Goal: Transaction & Acquisition: Purchase product/service

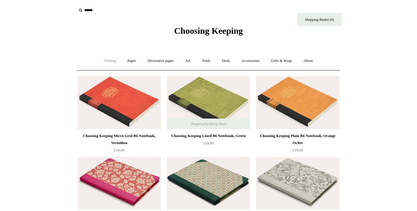
click at [109, 62] on link "Writing +" at bounding box center [110, 61] width 22 height 16
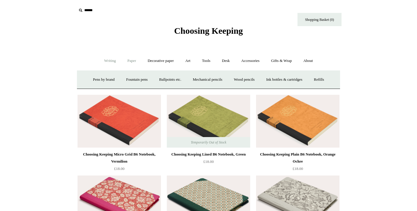
click at [129, 63] on link "Paper +" at bounding box center [131, 61] width 19 height 16
click at [121, 78] on link "Notebooks +" at bounding box center [126, 80] width 27 height 16
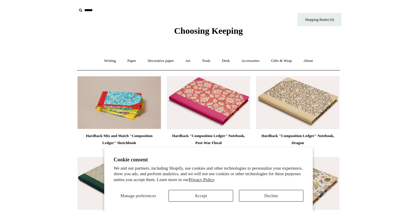
scroll to position [106, 0]
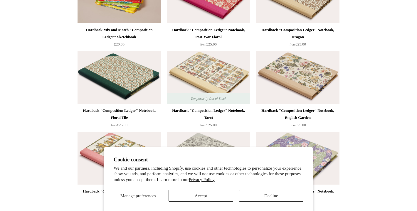
click at [207, 191] on button "Accept" at bounding box center [201, 196] width 64 height 12
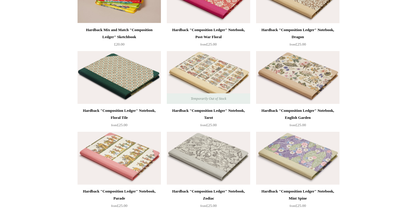
click at [203, 198] on div "Hardback "Composition Ledger" Notebook, Zodiac" at bounding box center [208, 195] width 81 height 14
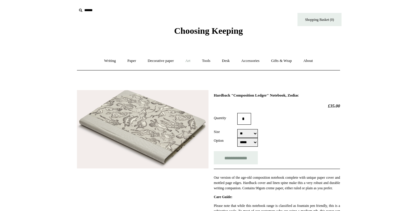
click at [188, 62] on link "Art +" at bounding box center [188, 61] width 16 height 16
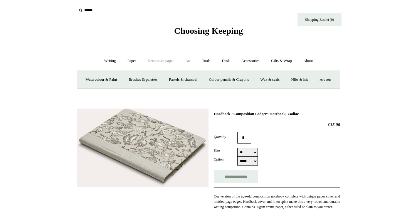
click at [167, 60] on link "Decorative paper +" at bounding box center [161, 61] width 37 height 16
click at [130, 60] on link "Paper +" at bounding box center [131, 61] width 19 height 16
click at [195, 81] on link "Sketchbooks +" at bounding box center [200, 80] width 30 height 16
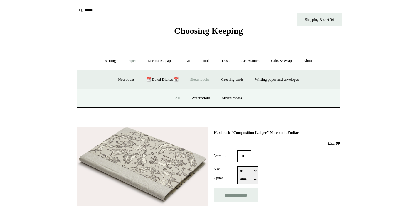
click at [176, 98] on link "All" at bounding box center [178, 99] width 16 height 16
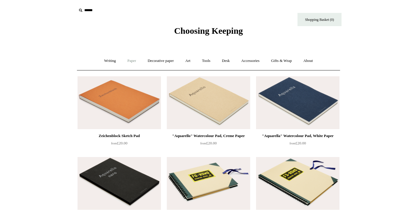
click at [128, 60] on link "Paper +" at bounding box center [131, 61] width 19 height 16
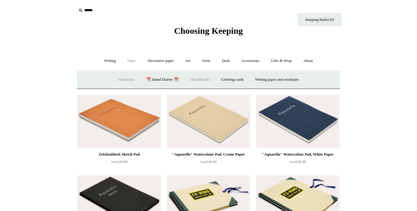
click at [122, 76] on link "Notebooks +" at bounding box center [126, 80] width 27 height 16
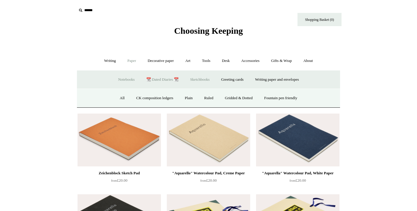
click at [156, 75] on link "📆 Dated Diaries 📆" at bounding box center [162, 80] width 43 height 16
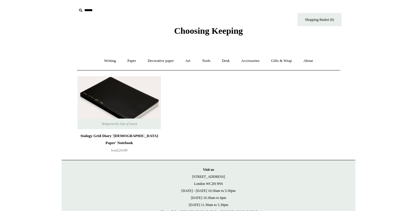
click at [128, 102] on img at bounding box center [119, 102] width 83 height 53
click at [129, 61] on link "Paper +" at bounding box center [131, 61] width 19 height 16
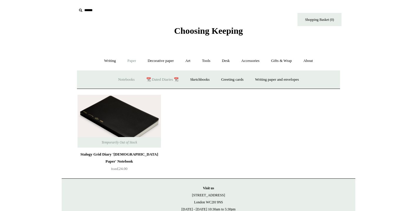
click at [124, 78] on link "Notebooks +" at bounding box center [126, 80] width 27 height 16
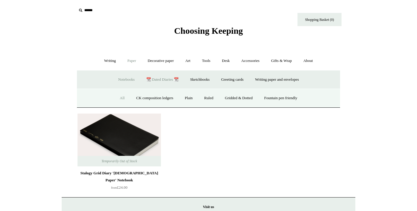
click at [115, 95] on link "All" at bounding box center [123, 99] width 16 height 16
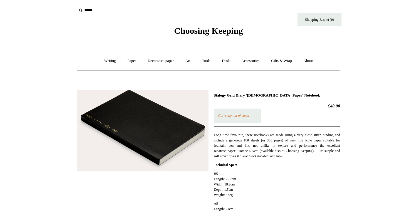
click at [143, 134] on img at bounding box center [143, 130] width 132 height 81
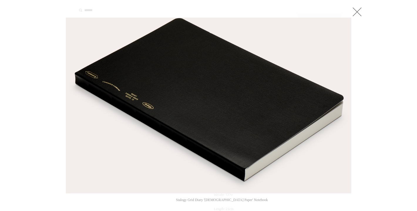
click at [359, 13] on link at bounding box center [357, 12] width 12 height 12
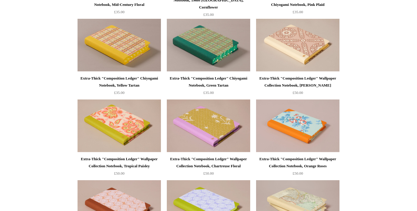
scroll to position [462, 0]
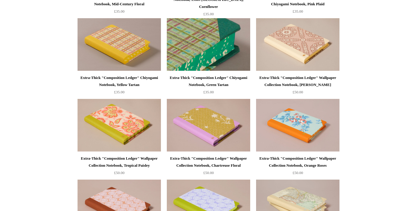
click at [212, 59] on img at bounding box center [208, 44] width 83 height 53
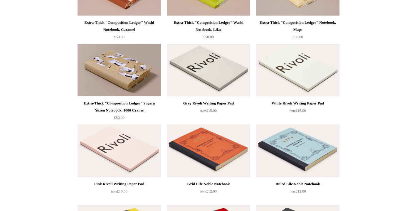
scroll to position [688, 0]
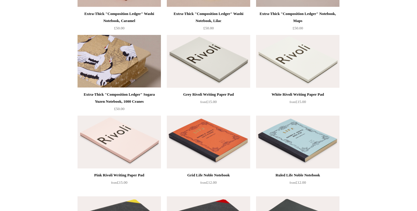
click at [132, 74] on img at bounding box center [119, 61] width 83 height 53
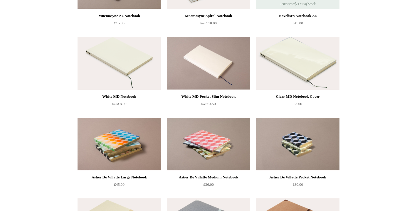
scroll to position [1212, 0]
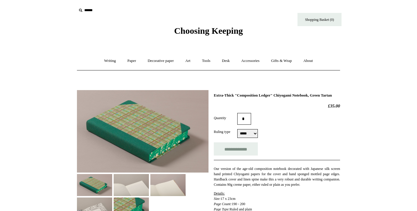
select select "*****"
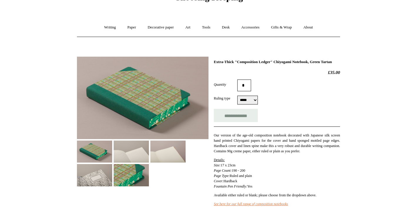
scroll to position [43, 0]
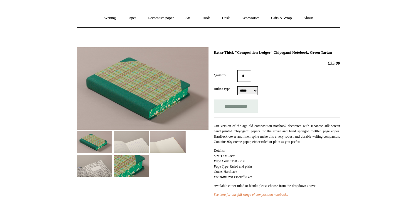
click at [138, 148] on img at bounding box center [131, 142] width 35 height 22
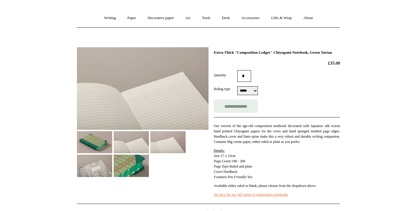
click at [156, 147] on img at bounding box center [167, 142] width 35 height 22
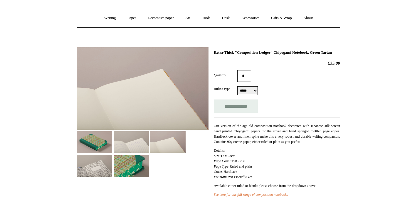
click at [97, 164] on img at bounding box center [94, 166] width 35 height 22
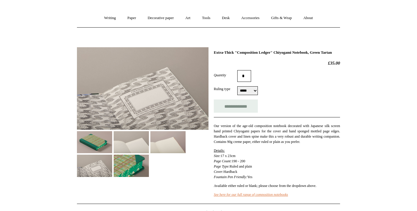
click at [118, 165] on img at bounding box center [131, 166] width 35 height 22
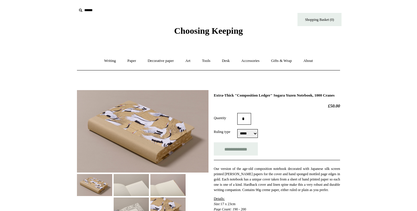
click at [150, 198] on img at bounding box center [167, 209] width 35 height 22
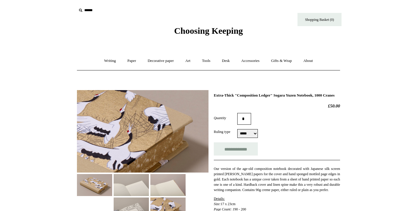
click at [114, 184] on img at bounding box center [131, 185] width 35 height 22
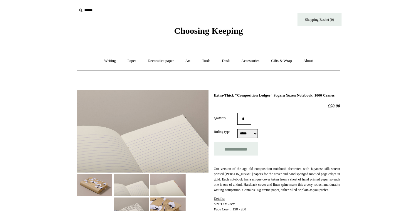
click at [150, 187] on img at bounding box center [167, 185] width 35 height 22
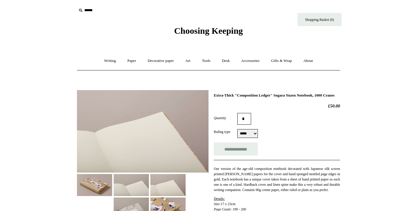
click at [149, 198] on img at bounding box center [131, 209] width 35 height 22
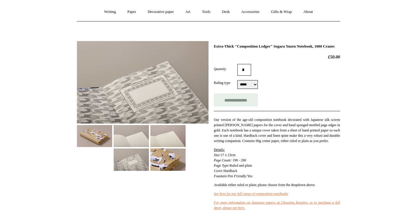
scroll to position [49, 0]
